Goal: Information Seeking & Learning: Learn about a topic

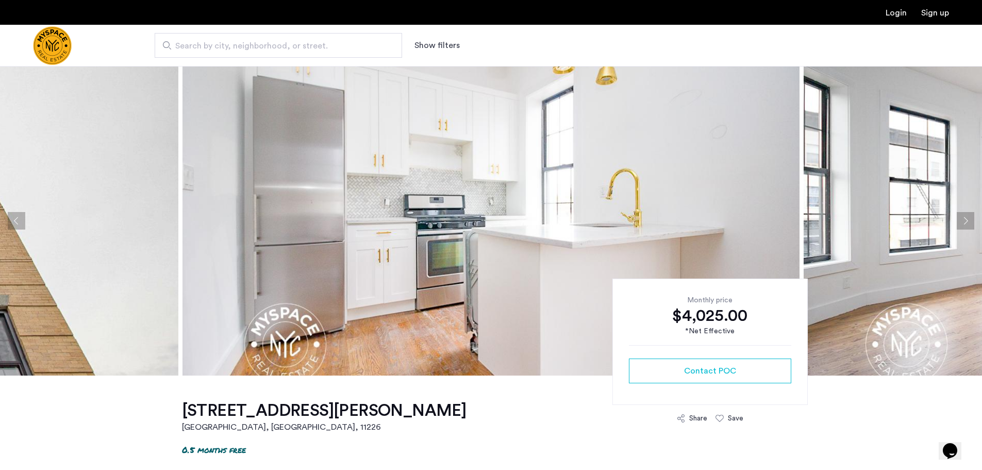
click at [968, 221] on button "Next apartment" at bounding box center [966, 221] width 18 height 18
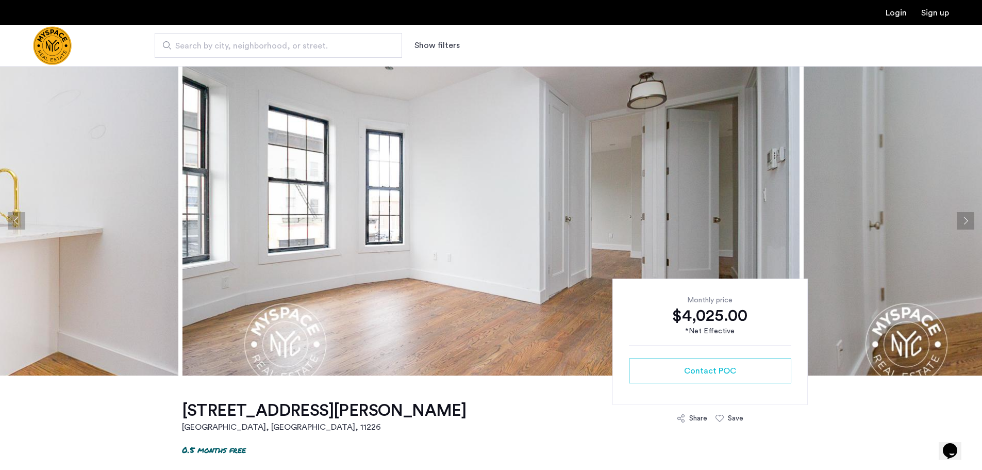
click at [967, 218] on button "Next apartment" at bounding box center [966, 221] width 18 height 18
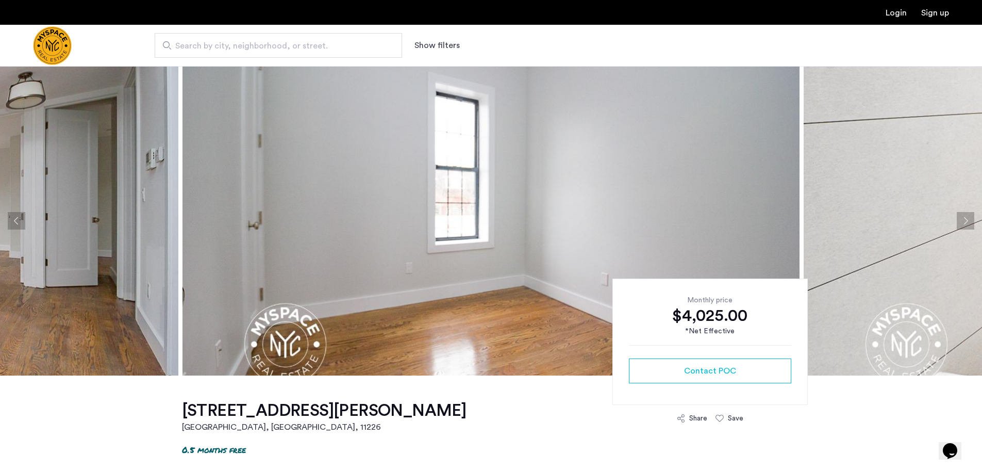
click at [967, 218] on button "Next apartment" at bounding box center [966, 221] width 18 height 18
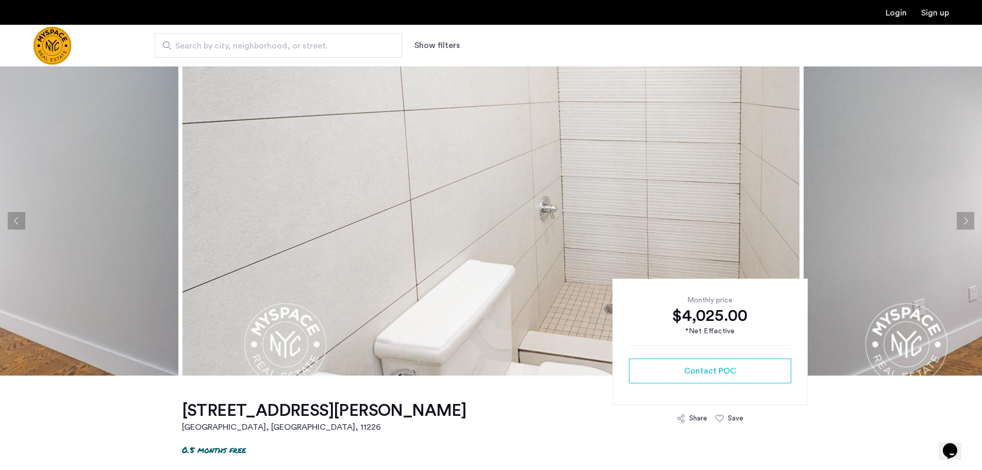
click at [967, 218] on button "Next apartment" at bounding box center [966, 221] width 18 height 18
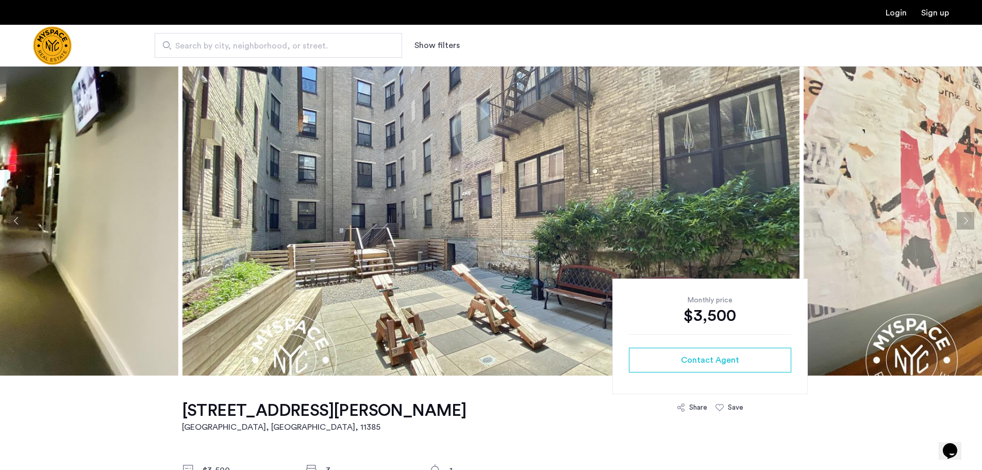
click at [968, 218] on button "Next apartment" at bounding box center [966, 221] width 18 height 18
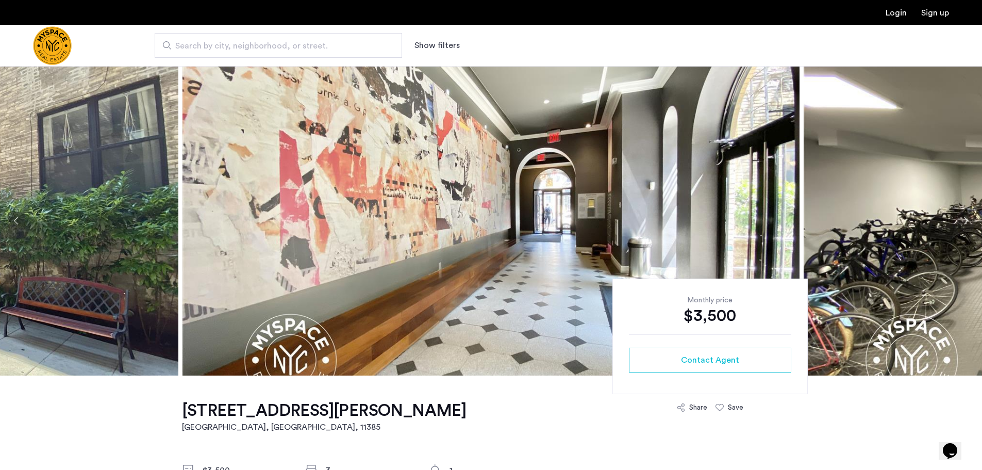
click at [968, 218] on button "Next apartment" at bounding box center [966, 221] width 18 height 18
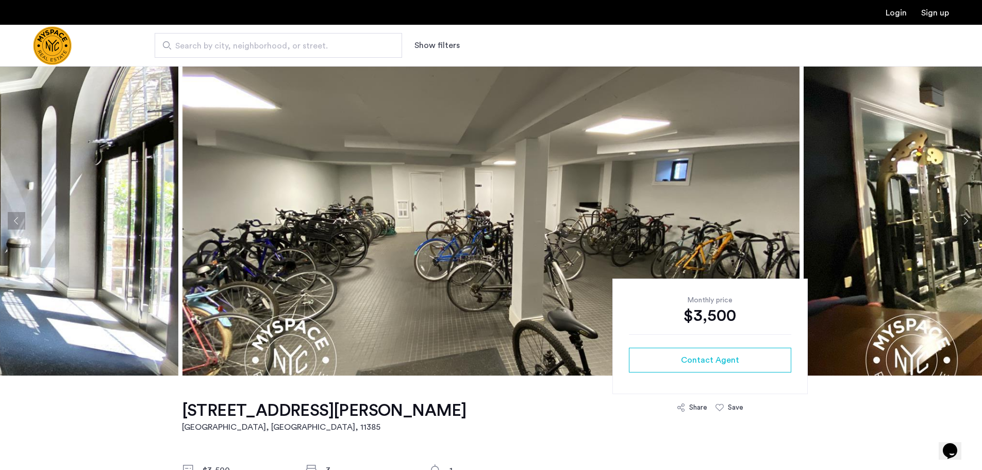
click at [968, 218] on button "Next apartment" at bounding box center [966, 221] width 18 height 18
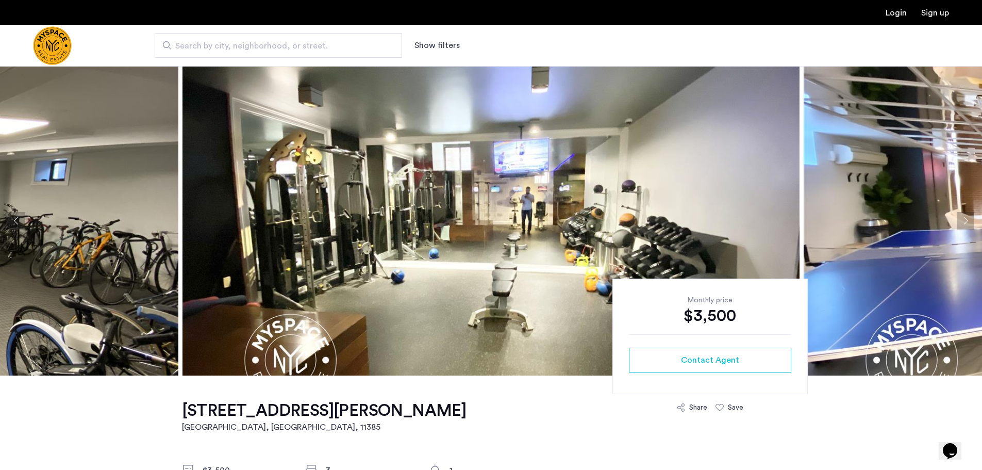
click at [968, 218] on button "Next apartment" at bounding box center [966, 221] width 18 height 18
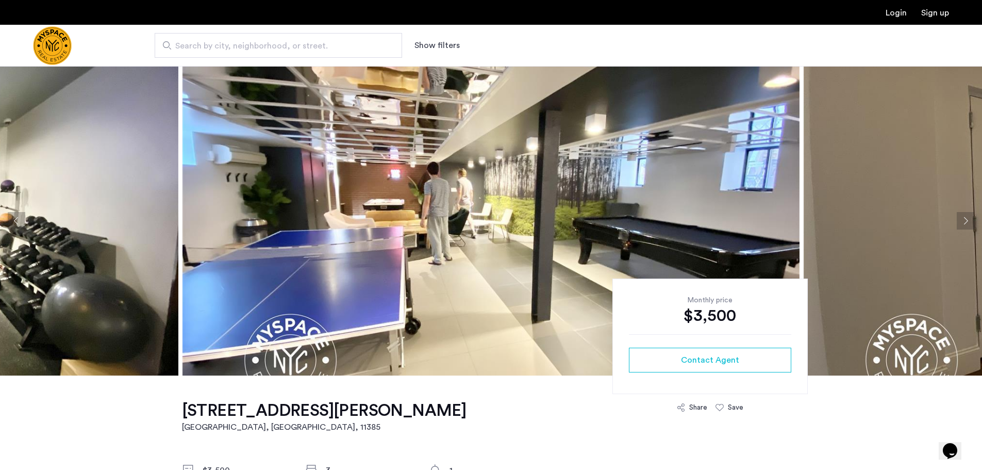
click at [968, 218] on button "Next apartment" at bounding box center [966, 221] width 18 height 18
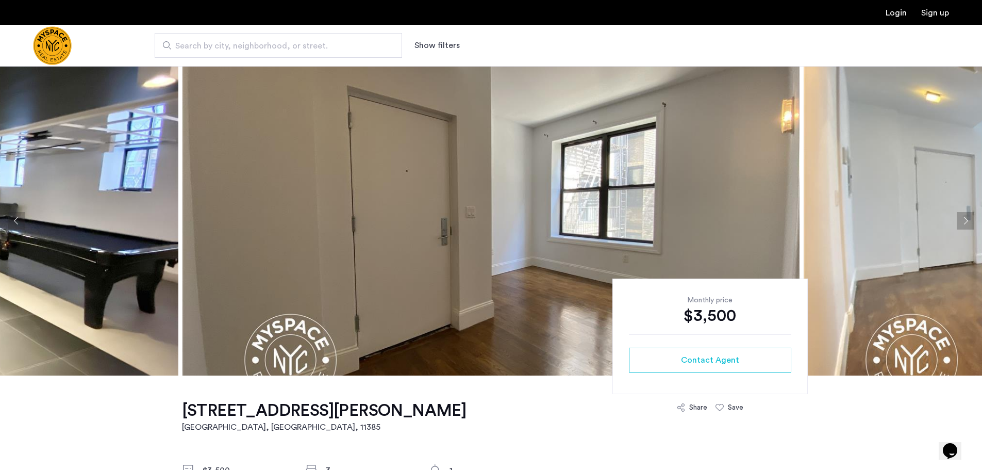
click at [968, 218] on button "Next apartment" at bounding box center [966, 221] width 18 height 18
